Goal: Check status

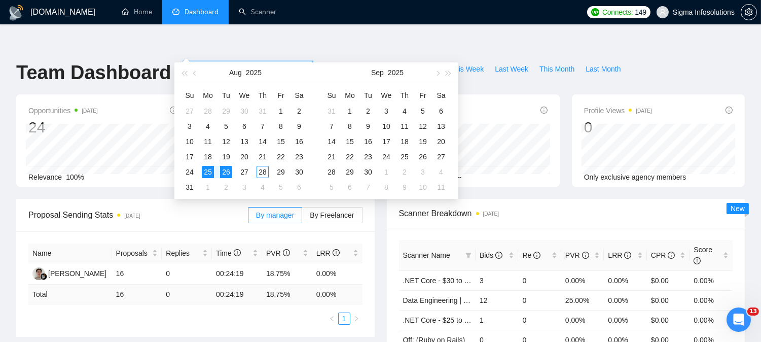
click at [213, 63] on input "[DATE]" at bounding box center [212, 68] width 46 height 11
type input "[DATE]"
click at [227, 174] on div "26" at bounding box center [226, 172] width 12 height 12
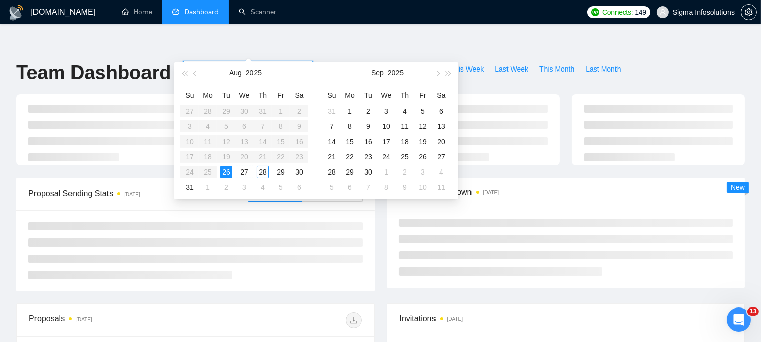
type input "[DATE]"
click at [259, 170] on div "28" at bounding box center [263, 172] width 12 height 12
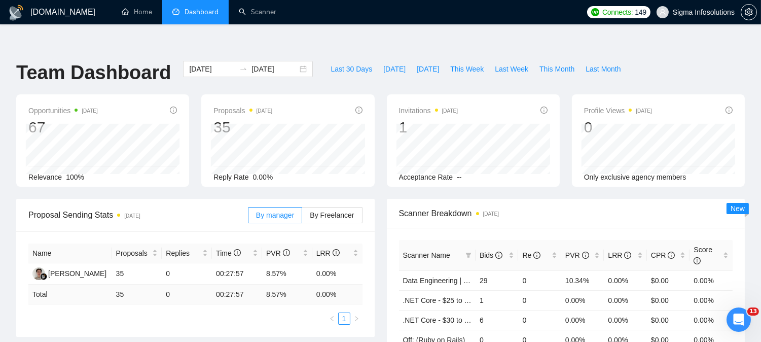
click at [288, 63] on div "[DATE] [DATE]" at bounding box center [248, 77] width 142 height 33
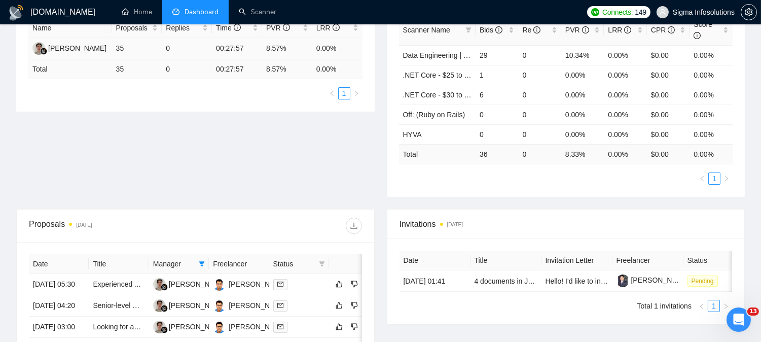
scroll to position [281, 0]
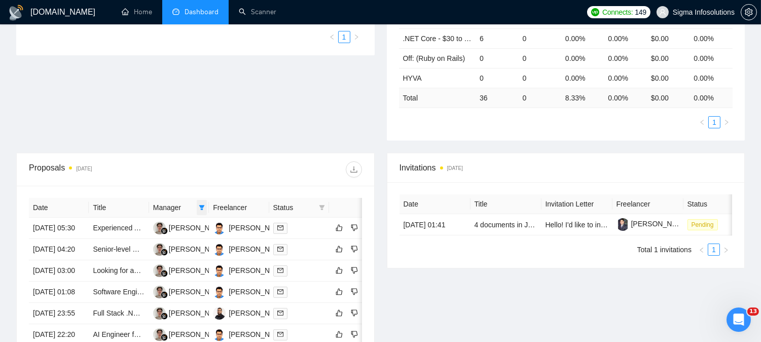
click at [201, 205] on icon "filter" at bounding box center [202, 207] width 6 height 5
click at [225, 153] on div "Proposals [DATE]" at bounding box center [195, 169] width 333 height 32
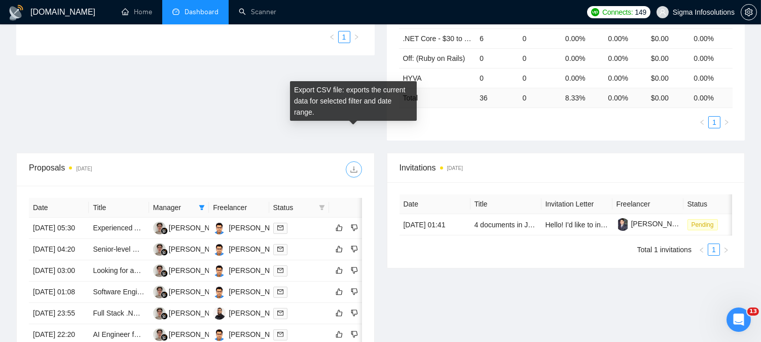
click at [352, 165] on icon "download" at bounding box center [354, 169] width 8 height 8
